Goal: Task Accomplishment & Management: Use online tool/utility

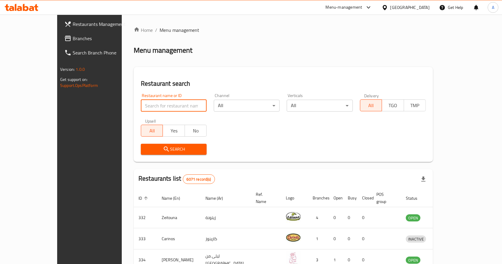
click at [161, 110] on input "search" at bounding box center [174, 106] width 66 height 12
type input "ف"
type input "[PERSON_NAME]"
click at [149, 143] on div "Search" at bounding box center [173, 149] width 73 height 18
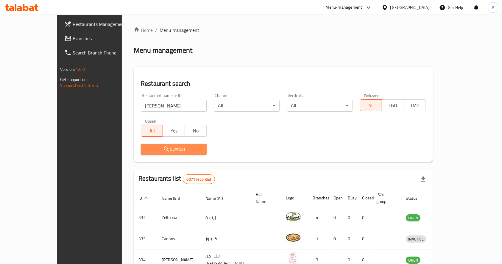
click at [159, 146] on span "Search" at bounding box center [174, 149] width 56 height 7
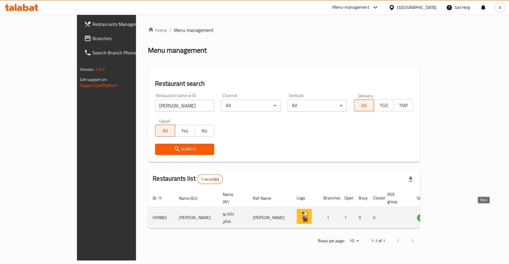
click at [455, 216] on icon "enhanced table" at bounding box center [451, 218] width 7 height 5
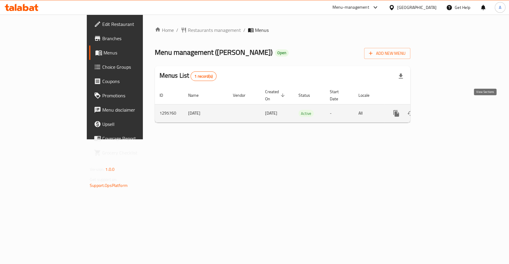
click at [442, 111] on icon "enhanced table" at bounding box center [438, 113] width 5 height 5
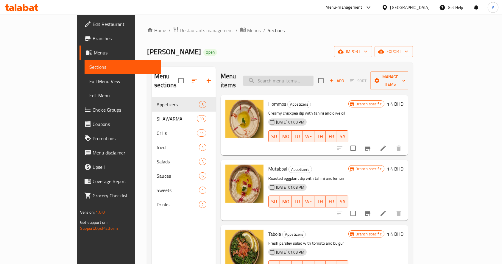
click at [302, 78] on input "search" at bounding box center [278, 81] width 70 height 10
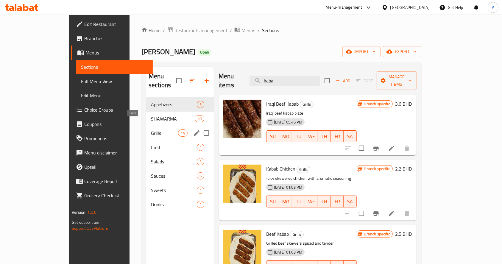
type input "kaba"
click at [151, 130] on span "Grills" at bounding box center [164, 133] width 27 height 7
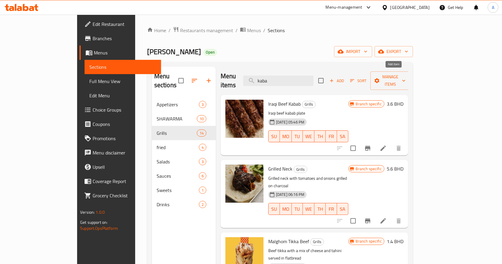
click at [345, 77] on span "Add" at bounding box center [337, 80] width 16 height 7
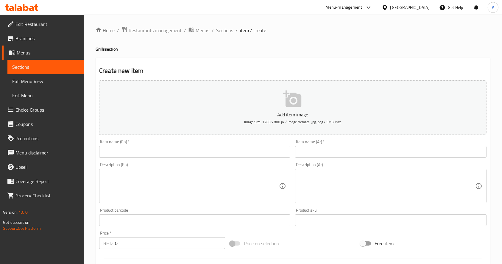
click at [414, 71] on h2 "Create new item" at bounding box center [293, 70] width 388 height 9
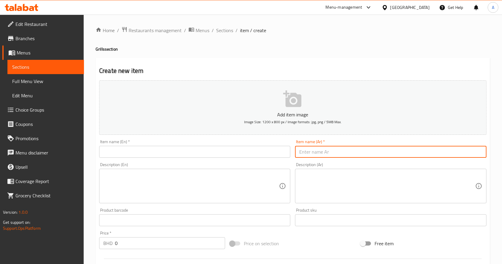
click at [334, 151] on input "text" at bounding box center [390, 152] width 191 height 12
paste input "كباب رمان"
type input "كباب رمان"
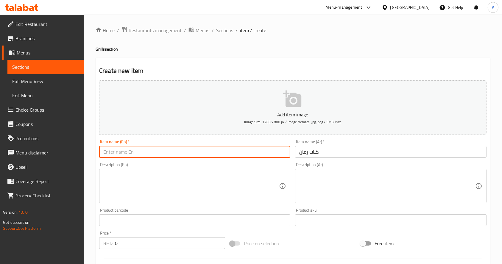
click at [175, 155] on input "text" at bounding box center [194, 152] width 191 height 12
paste input "Pomegranate kebab"
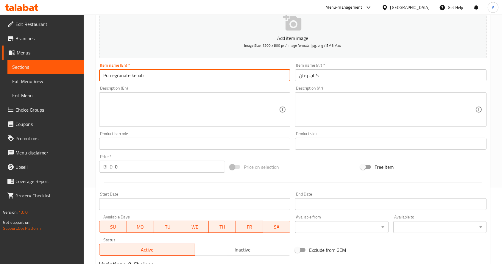
scroll to position [77, 0]
type input "Pomegranate kebab"
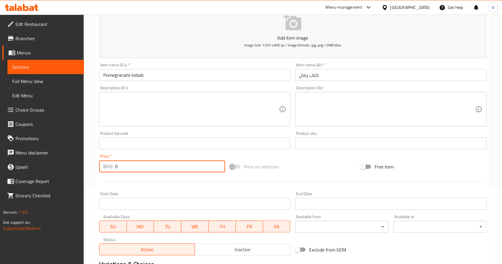
click at [160, 171] on input "0" at bounding box center [170, 167] width 110 height 12
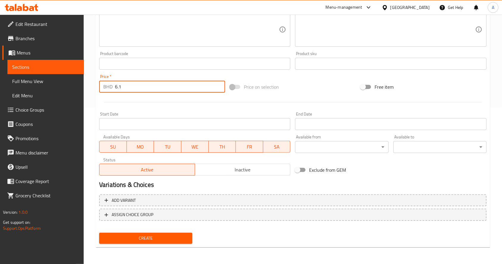
type input "6.1"
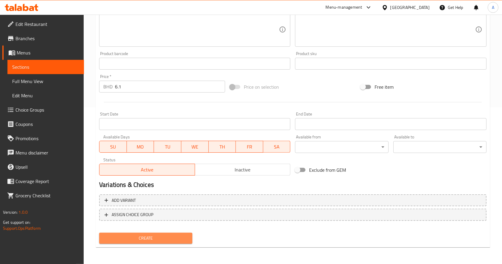
click at [145, 239] on span "Create" at bounding box center [146, 238] width 84 height 7
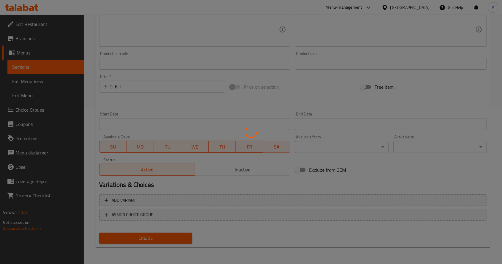
type input "0"
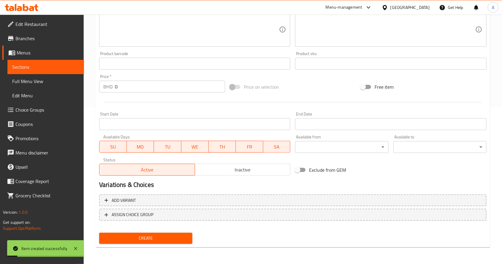
click at [38, 70] on span "Sections" at bounding box center [45, 66] width 67 height 7
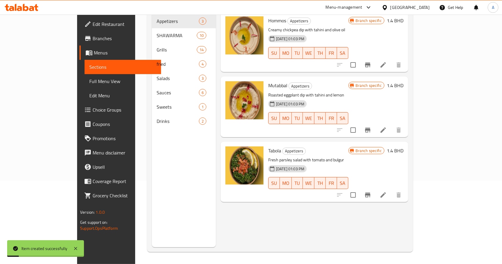
scroll to position [83, 0]
click at [413, 250] on div "Menu sections Appetizers 3 SHAWARMA 10 Grills 15 fried 4 Salads 3 Sauces 6 Swee…" at bounding box center [280, 116] width 266 height 274
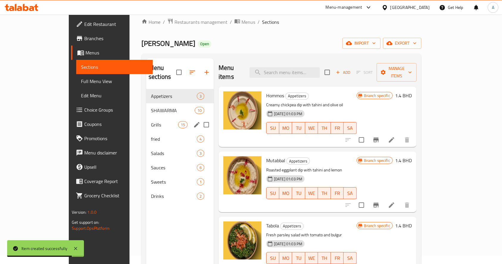
scroll to position [8, 0]
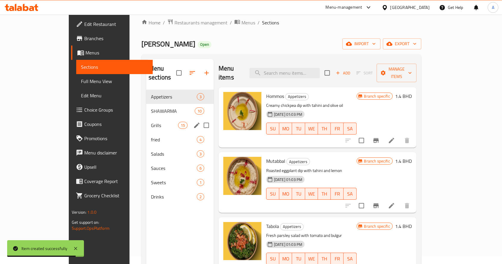
click at [146, 121] on div "Grills 15" at bounding box center [180, 125] width 68 height 14
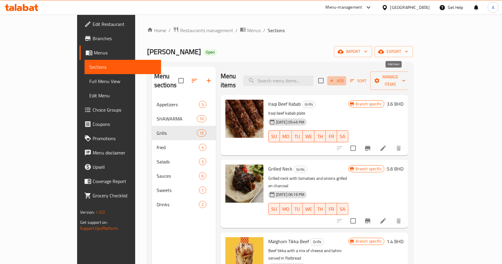
click at [345, 77] on span "Add" at bounding box center [337, 80] width 16 height 7
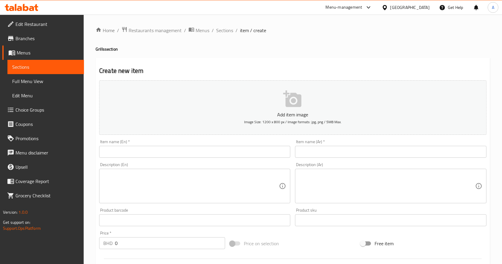
click at [184, 59] on div "Create new item Add item image Image Size: 1200 x 800 px / Image formats: jpg, …" at bounding box center [293, 231] width 395 height 347
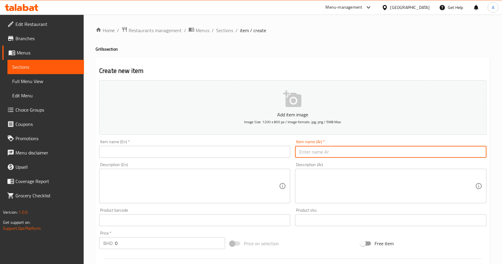
click at [316, 152] on input "text" at bounding box center [390, 152] width 191 height 12
paste input "عرايس تكة"
type input "عرايس تكة"
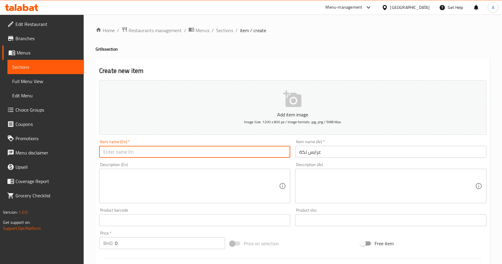
click at [135, 157] on input "text" at bounding box center [194, 152] width 191 height 12
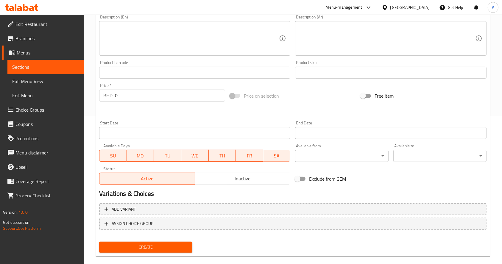
scroll to position [157, 0]
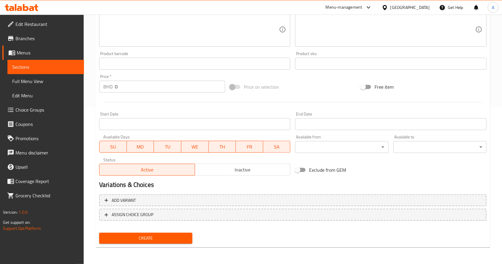
type input "Arrayed [PERSON_NAME]"
click at [148, 83] on input "0" at bounding box center [170, 87] width 110 height 12
type input "1.5"
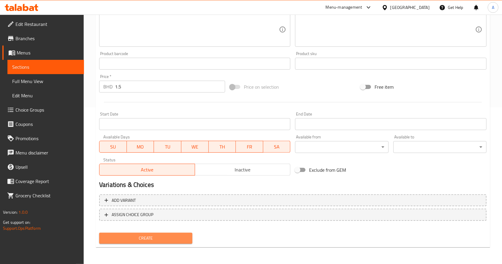
click at [126, 242] on span "Create" at bounding box center [146, 238] width 84 height 7
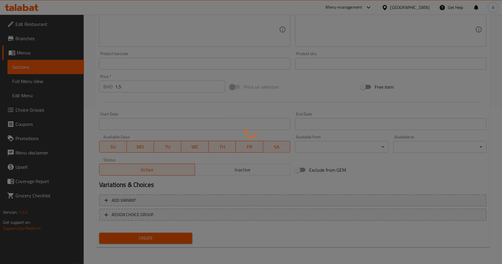
type input "0"
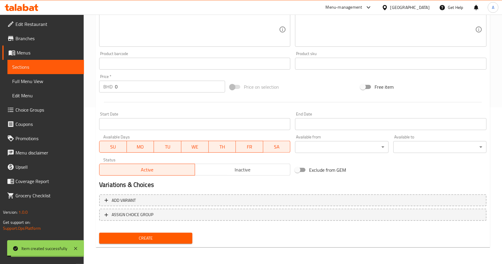
click at [57, 65] on span "Sections" at bounding box center [45, 66] width 67 height 7
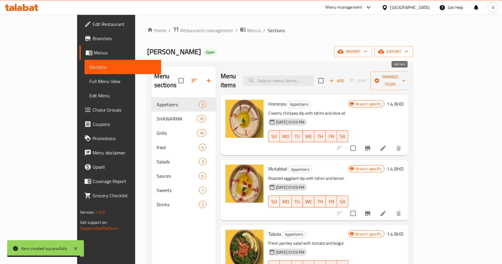
click at [345, 77] on span "Add" at bounding box center [337, 80] width 16 height 7
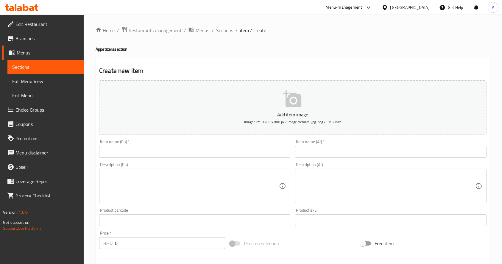
click at [199, 72] on h2 "Create new item" at bounding box center [293, 70] width 388 height 9
click at [330, 150] on input "text" at bounding box center [390, 152] width 191 height 12
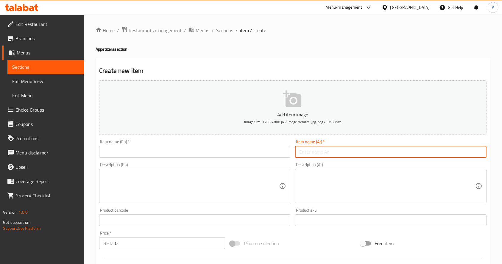
paste input "روب خيار"
type input "روب خيار"
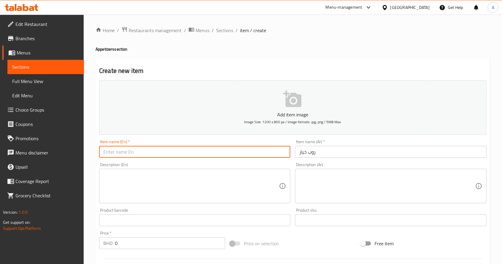
click at [157, 151] on input "text" at bounding box center [194, 152] width 191 height 12
type input "C"
paste input "[PERSON_NAME]"
drag, startPoint x: 112, startPoint y: 152, endPoint x: 75, endPoint y: 164, distance: 38.9
click at [75, 164] on div "Edit Restaurant Branches Menus Sections Full Menu View Edit Menu Choice Groups …" at bounding box center [251, 218] width 502 height 406
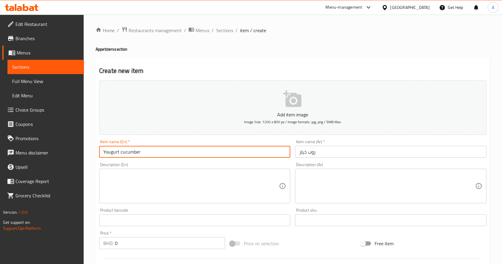
click at [109, 153] on input "Yougurt cucumber" at bounding box center [194, 152] width 191 height 12
type input "Yogurt cucumber"
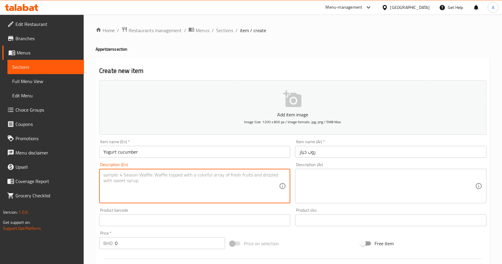
click at [129, 182] on textarea at bounding box center [191, 186] width 176 height 28
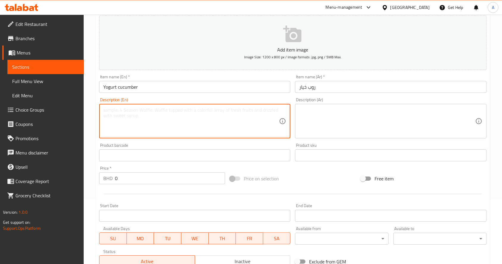
scroll to position [68, 0]
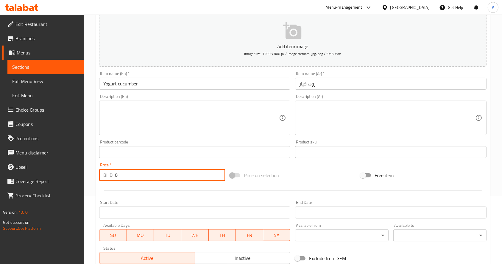
click at [147, 175] on input "0" at bounding box center [170, 175] width 110 height 12
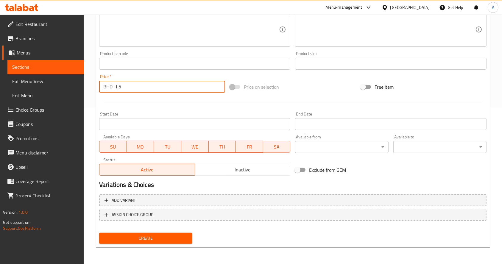
type input "1.5"
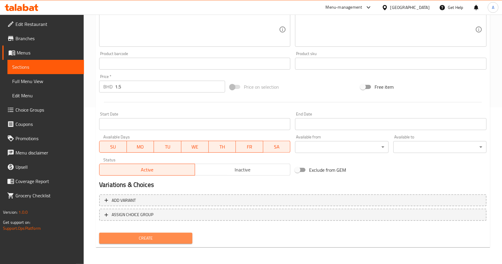
click at [134, 240] on span "Create" at bounding box center [146, 238] width 84 height 7
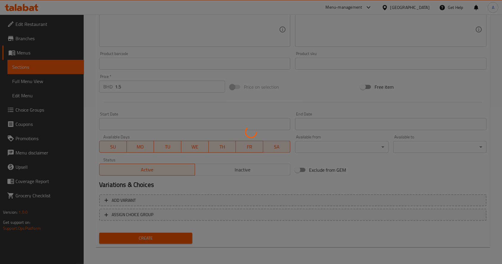
type input "0"
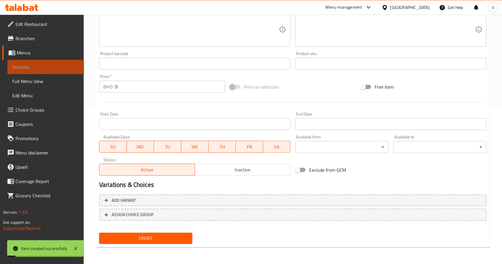
click at [45, 67] on span "Sections" at bounding box center [45, 66] width 67 height 7
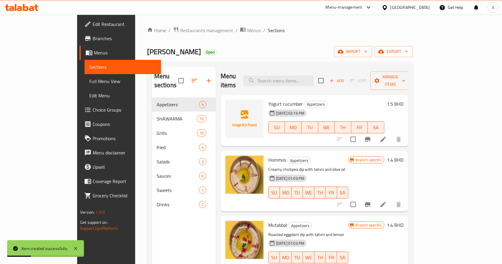
scroll to position [2, 0]
